Goal: Task Accomplishment & Management: Complete application form

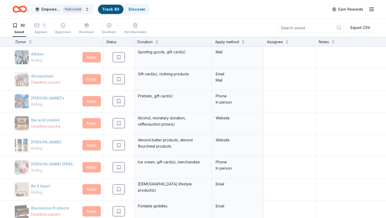
click at [61, 9] on span "Empower & Create Celebration" at bounding box center [50, 9] width 19 height 6
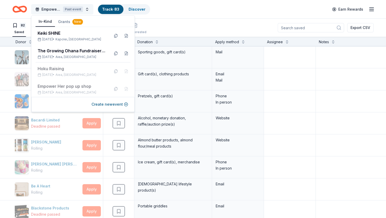
click at [51, 8] on span "Empower & Create Celebration" at bounding box center [50, 9] width 19 height 6
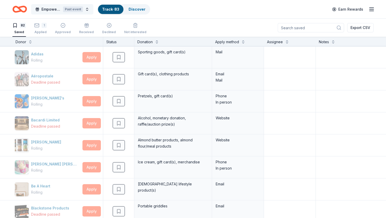
click at [61, 8] on span "Empower & Create Celebration" at bounding box center [50, 9] width 19 height 6
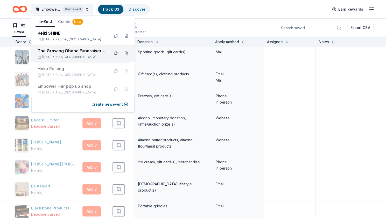
click at [70, 50] on div "The Growing Ohana Fundraiser Gala" at bounding box center [72, 51] width 68 height 6
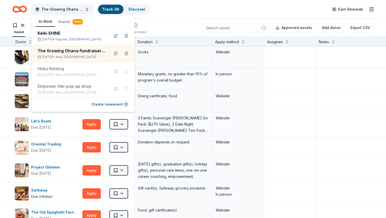
click at [196, 13] on div "The Growing Ohana Fundraiser Gala Track · 36 Discover Earn Rewards" at bounding box center [192, 9] width 361 height 12
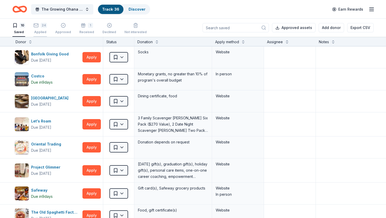
click at [45, 30] on div "Applied" at bounding box center [39, 32] width 13 height 4
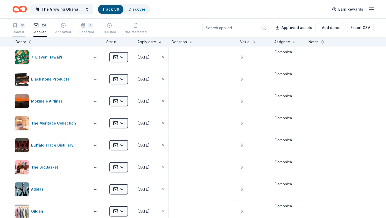
click at [21, 27] on div "10" at bounding box center [22, 25] width 5 height 5
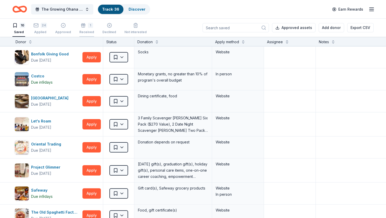
click at [86, 33] on div "Received" at bounding box center [86, 32] width 15 height 4
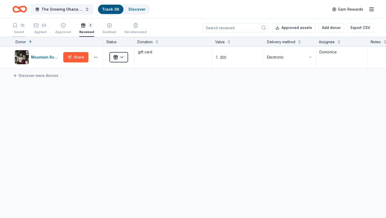
click at [19, 23] on div "10" at bounding box center [18, 25] width 13 height 5
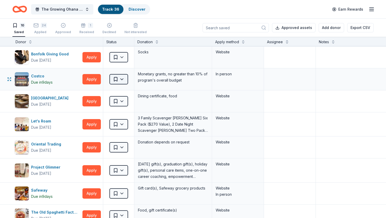
click at [123, 81] on html "The Growing Ohana Fundraiser Gala Track · 36 Discover Earn Rewards 10 Saved 24 …" at bounding box center [193, 109] width 386 height 218
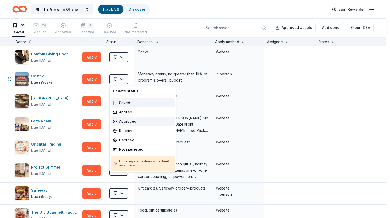
click at [132, 122] on div "Approved" at bounding box center [143, 121] width 64 height 9
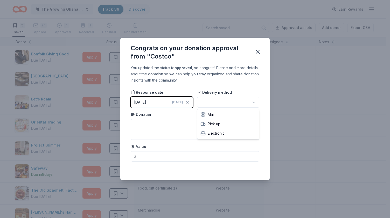
click at [255, 100] on html "The Growing Ohana Fundraiser Gala Track · 36 Discover Earn Rewards 9 Saved 24 A…" at bounding box center [195, 109] width 390 height 218
click at [162, 101] on button "[DATE] [DATE]" at bounding box center [162, 102] width 62 height 11
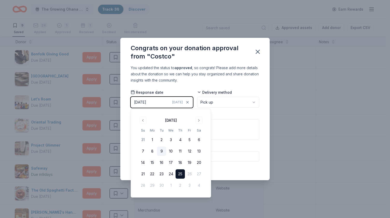
click at [159, 152] on button "9" at bounding box center [161, 151] width 9 height 9
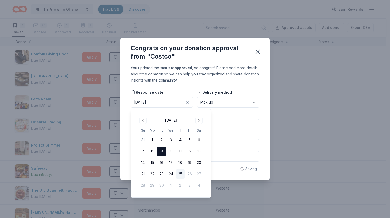
click at [226, 113] on div "Donation" at bounding box center [195, 126] width 129 height 28
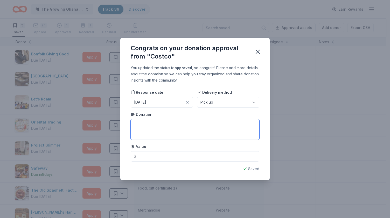
click at [151, 125] on textarea at bounding box center [195, 129] width 129 height 21
paste textarea "Got it, i will put you down for next months donations [PERSON_NAME] Membership/…"
click at [201, 135] on textarea "Email confirm for next month: "Got it, i will put you down for next months dona…" at bounding box center [195, 129] width 129 height 21
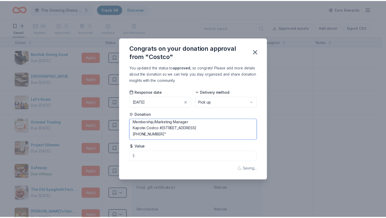
scroll to position [52, 0]
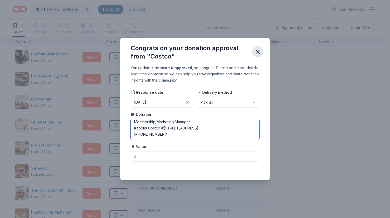
type textarea "Email confirm for next month: "Got it, i will put you down for next months dona…"
click at [257, 51] on icon "button" at bounding box center [257, 51] width 7 height 7
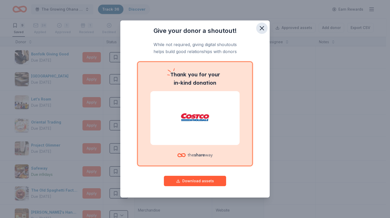
click at [263, 26] on icon "button" at bounding box center [261, 28] width 7 height 7
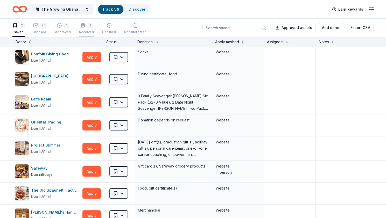
click at [86, 33] on div "Received" at bounding box center [86, 32] width 15 height 4
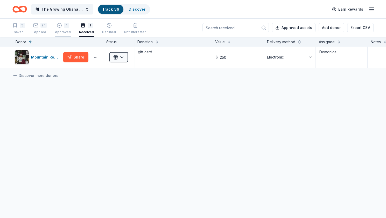
click at [62, 31] on div "Approved" at bounding box center [63, 32] width 16 height 4
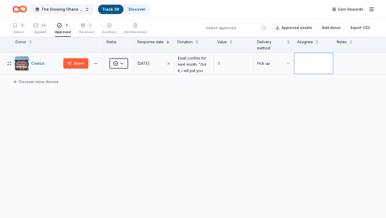
click at [319, 61] on textarea at bounding box center [313, 63] width 39 height 21
type textarea "[PERSON_NAME]"
click at [302, 101] on div "Costco Share Approved [DATE] Email confirm for next month: "Got it, i will put …" at bounding box center [193, 113] width 386 height 120
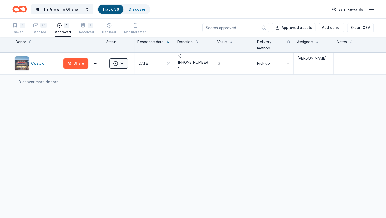
click at [157, 95] on div "Costco Share Approved [DATE] Email confirm for next month: "Got it, i will put …" at bounding box center [193, 113] width 386 height 120
drag, startPoint x: 201, startPoint y: 67, endPoint x: 178, endPoint y: 66, distance: 22.8
click at [178, 66] on textarea "Email confirm for next month: "Got it, i will put you down for next months dona…" at bounding box center [194, 63] width 39 height 21
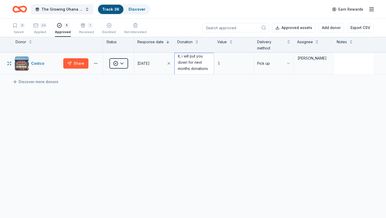
type textarea "Email confirm for next month: "Got it, i will put you down for next months dona…"
click at [344, 56] on textarea at bounding box center [353, 63] width 39 height 21
paste textarea "[PERSON_NAME] Membership/Marketing Manager Kapolei Costco #1038 [STREET_ADDRESS…"
click at [349, 63] on textarea "[PERSON_NAME] Membership/Marketing Manager Kapolei Costco #1038 [STREET_ADDRESS…" at bounding box center [353, 63] width 39 height 21
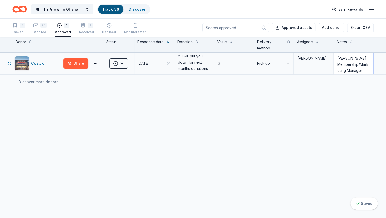
click at [339, 64] on textarea "[PERSON_NAME] Membership/Marketing Manager Kapolei Costco #1038 [STREET_ADDRESS…" at bounding box center [353, 63] width 39 height 21
type textarea "[PERSON_NAME] Membership/Marketing Manager Kapolei Costco #1038 [STREET_ADDRESS…"
click at [194, 93] on div "Costco Share Approved [DATE] Email confirm for next month: "Got it, i will put …" at bounding box center [193, 113] width 386 height 120
click at [18, 28] on div "9" at bounding box center [18, 25] width 12 height 5
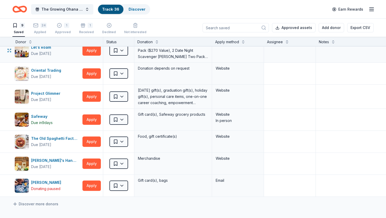
scroll to position [78, 0]
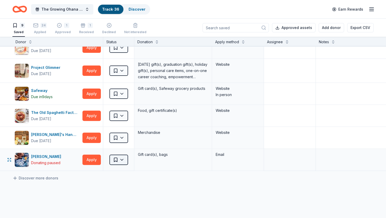
click at [124, 158] on html "The Growing Ohana Fundraiser Gala Track · 36 Discover Earn Rewards 9 Saved 24 A…" at bounding box center [193, 109] width 386 height 218
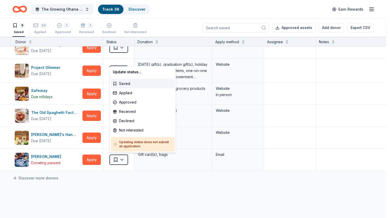
click at [118, 186] on html "The Growing Ohana Fundraiser Gala Track · 36 Discover Earn Rewards 9 Saved 24 A…" at bounding box center [195, 109] width 390 height 218
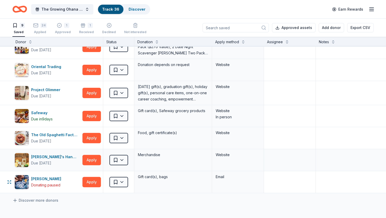
scroll to position [0, 0]
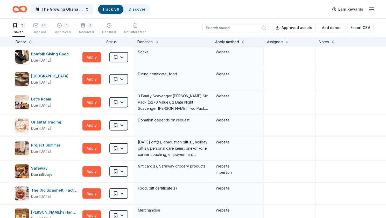
click at [108, 10] on link "Track · 36" at bounding box center [110, 9] width 17 height 4
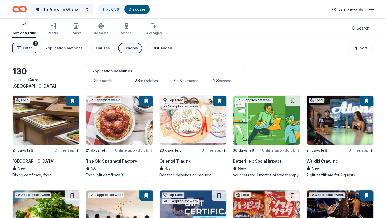
click at [160, 48] on div "Just added" at bounding box center [161, 48] width 21 height 6
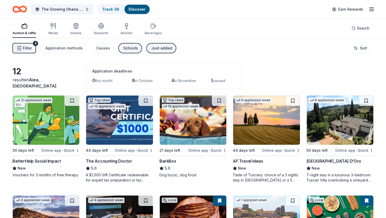
click at [19, 14] on icon "Home" at bounding box center [19, 9] width 15 height 12
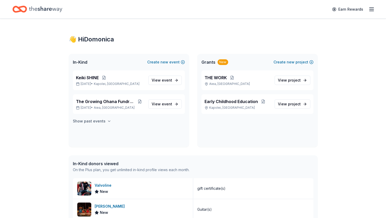
click at [83, 121] on h4 "Show past events" at bounding box center [89, 121] width 33 height 6
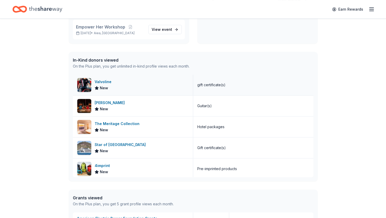
click at [97, 90] on icon at bounding box center [97, 88] width 4 height 4
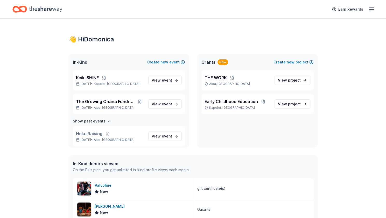
click at [372, 7] on icon "button" at bounding box center [371, 9] width 6 height 6
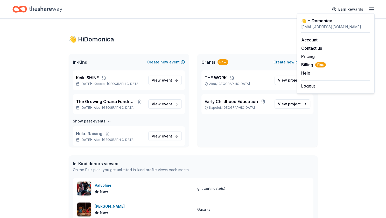
click at [32, 9] on icon "Home" at bounding box center [45, 9] width 33 height 6
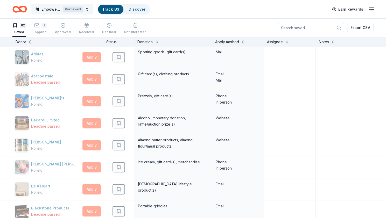
click at [53, 10] on span "Empower & Create Celebration" at bounding box center [50, 9] width 19 height 6
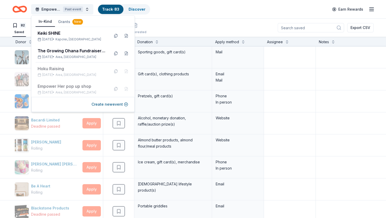
click at [165, 21] on div "82 Saved 1 Applied Approved Received Declined Not interested Export CSV" at bounding box center [192, 28] width 361 height 18
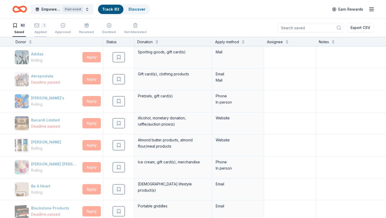
click at [39, 30] on div "Applied" at bounding box center [40, 32] width 12 height 4
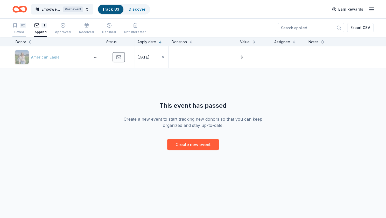
click at [21, 27] on div "82" at bounding box center [23, 25] width 6 height 5
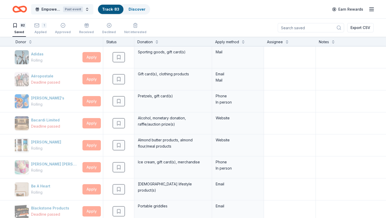
click at [63, 9] on button "Empower & Create Celebration Past event" at bounding box center [62, 9] width 62 height 10
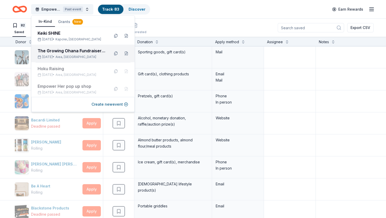
click at [63, 49] on div "The Growing Ohana Fundraiser Gala" at bounding box center [72, 51] width 68 height 6
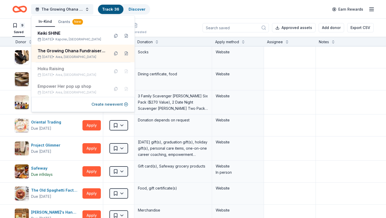
click at [175, 24] on div "9 Saved 24 Applied 1 Approved 1 Received Declined Not interested Approved asset…" at bounding box center [192, 28] width 361 height 18
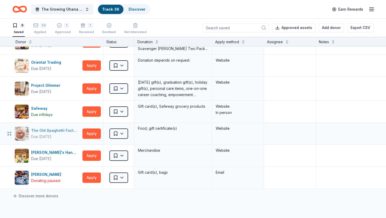
scroll to position [52, 0]
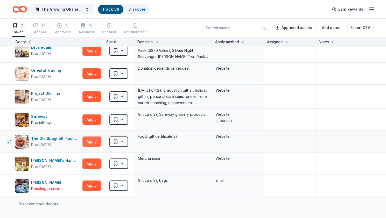
click at [92, 141] on button "Apply" at bounding box center [91, 142] width 18 height 10
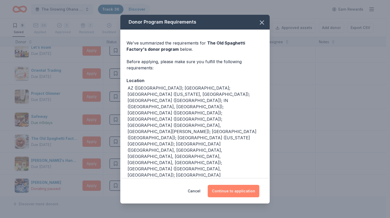
click at [230, 185] on button "Continue to application" at bounding box center [234, 191] width 52 height 12
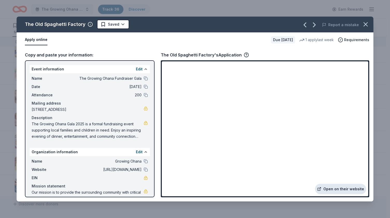
click at [331, 191] on link "Open on their website" at bounding box center [340, 189] width 51 height 10
click at [364, 24] on icon "button" at bounding box center [365, 24] width 7 height 7
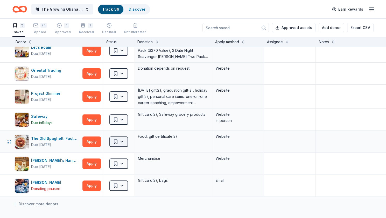
click at [125, 140] on html "The Growing Ohana Fundraiser Gala Track · 36 Discover Earn Rewards 9 Saved 24 A…" at bounding box center [193, 109] width 386 height 218
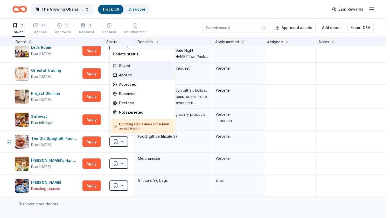
click at [129, 72] on div "Applied" at bounding box center [143, 75] width 64 height 9
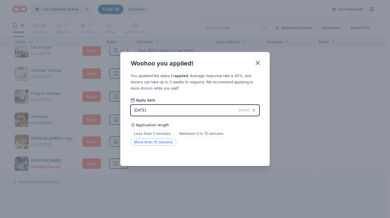
click at [161, 141] on span "More than 15 minutes" at bounding box center [154, 142] width 46 height 7
click at [258, 63] on icon "button" at bounding box center [257, 62] width 7 height 7
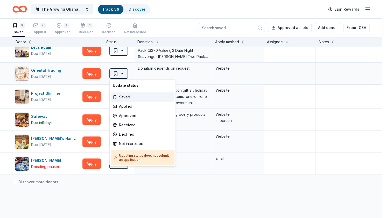
click at [123, 71] on html "The Growing Ohana Fundraiser Gala Track · 36 Discover Earn Rewards 8 Saved 25 A…" at bounding box center [193, 109] width 386 height 218
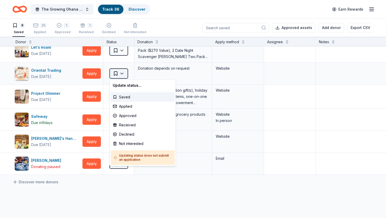
click at [123, 71] on html "The Growing Ohana Fundraiser Gala Track · 36 Discover Earn Rewards 8 Saved 25 A…" at bounding box center [195, 109] width 390 height 218
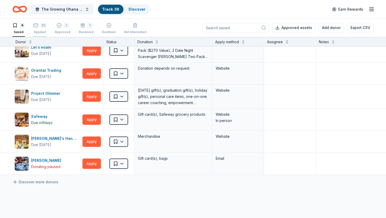
click at [39, 29] on div "25 Applied" at bounding box center [39, 25] width 13 height 11
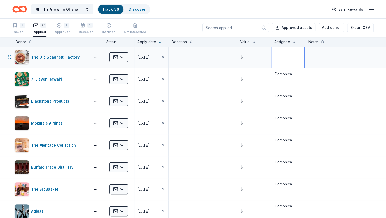
click at [284, 57] on textarea at bounding box center [287, 57] width 33 height 21
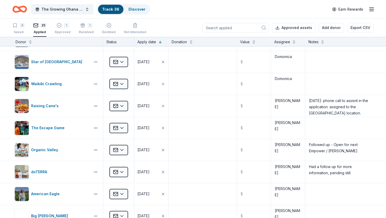
scroll to position [415, 0]
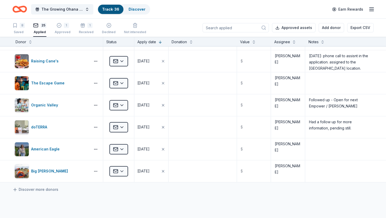
type textarea "[PERSON_NAME]"
click at [199, 194] on div "Discover more donors" at bounding box center [193, 189] width 386 height 15
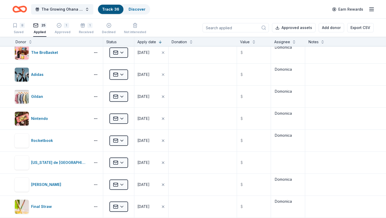
scroll to position [0, 0]
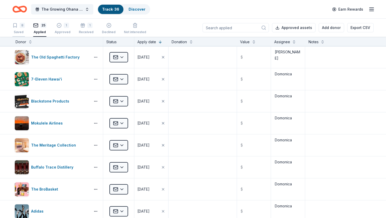
click at [23, 29] on div "8 Saved" at bounding box center [18, 28] width 12 height 11
